Goal: Task Accomplishment & Management: Use online tool/utility

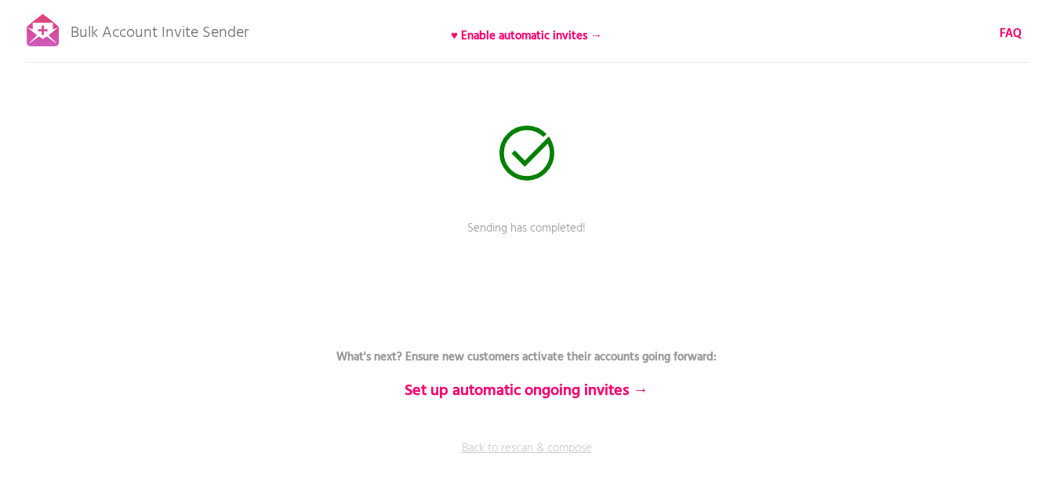
click at [558, 448] on link "Back to rescan & compose" at bounding box center [527, 458] width 471 height 39
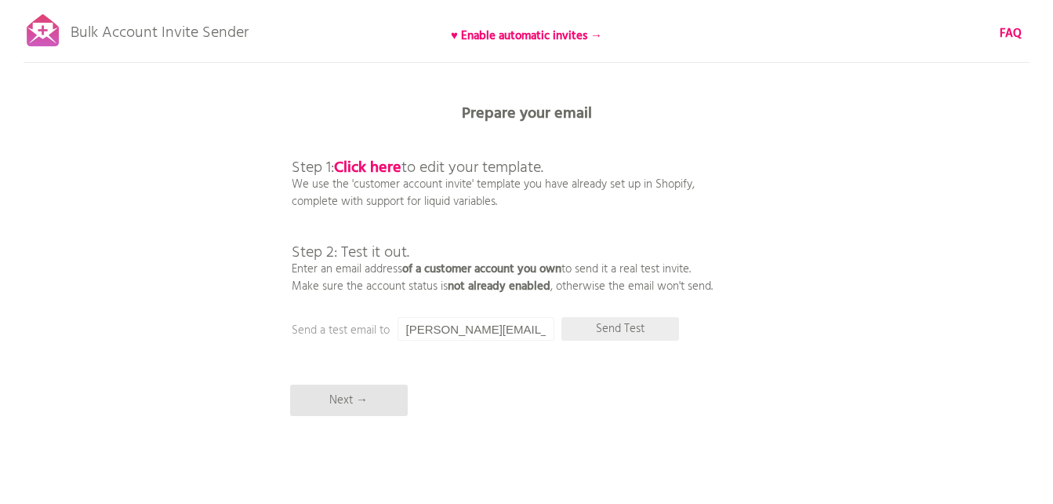
click at [620, 329] on p "Send Test" at bounding box center [621, 329] width 118 height 24
click at [385, 165] on b "Click here" at bounding box center [367, 167] width 67 height 25
click at [358, 400] on p "Next →" at bounding box center [349, 399] width 118 height 31
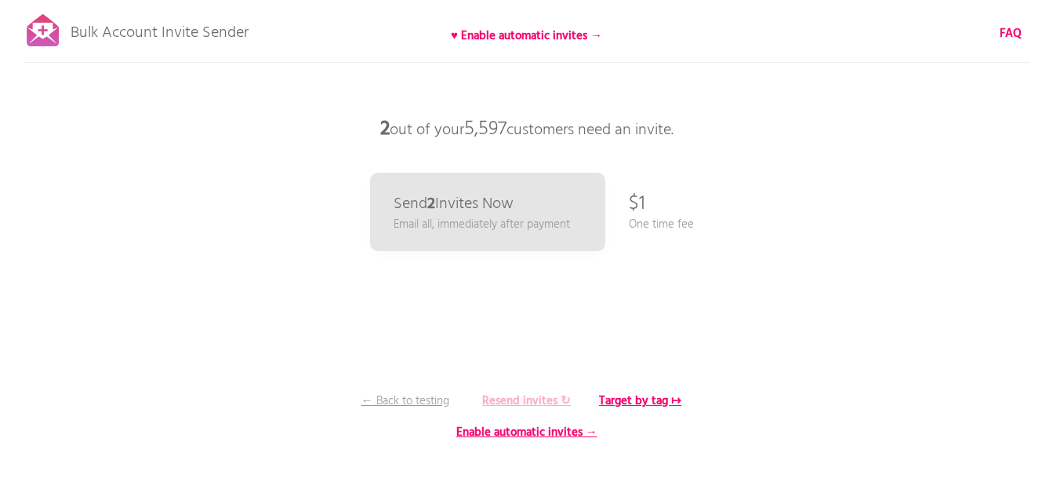
click at [526, 399] on b "Resend invites ↻" at bounding box center [526, 400] width 89 height 19
click at [542, 401] on b "Resend invites ↻" at bounding box center [526, 400] width 89 height 19
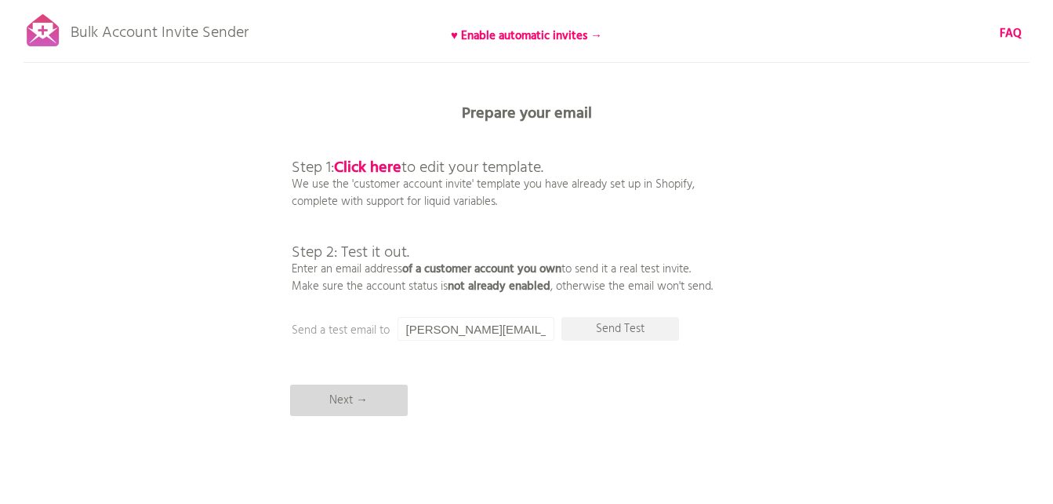
click at [364, 393] on p "Next →" at bounding box center [349, 399] width 118 height 31
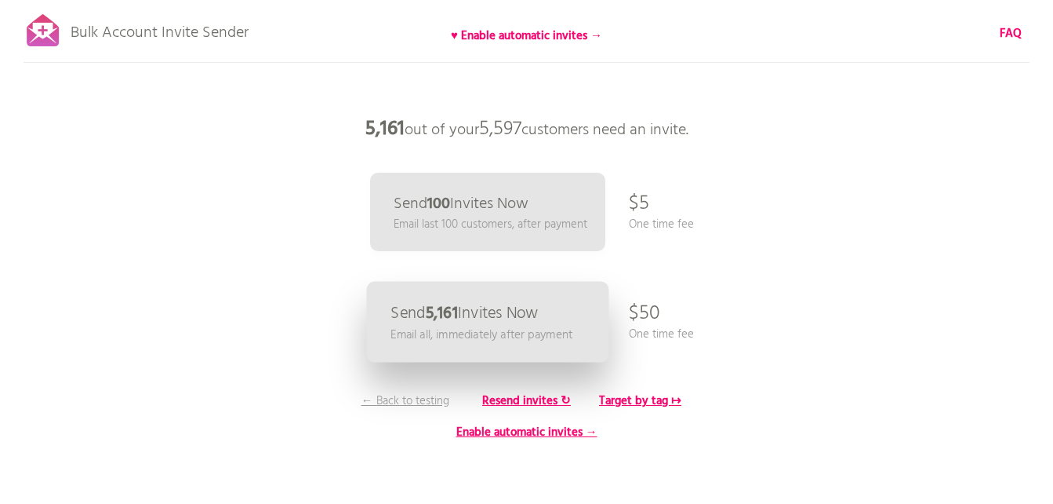
click at [540, 325] on p "Email all, immediately after payment" at bounding box center [482, 334] width 182 height 18
